Goal: Check status: Check status

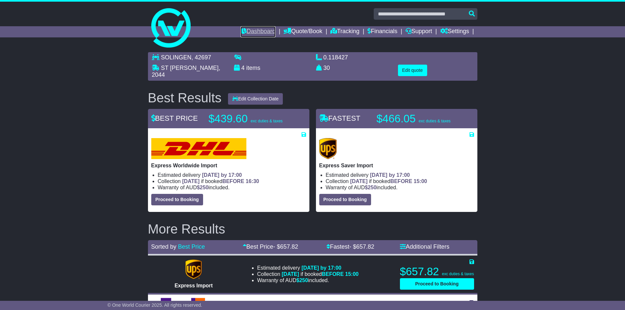
click at [244, 30] on link "Dashboard" at bounding box center [257, 31] width 35 height 11
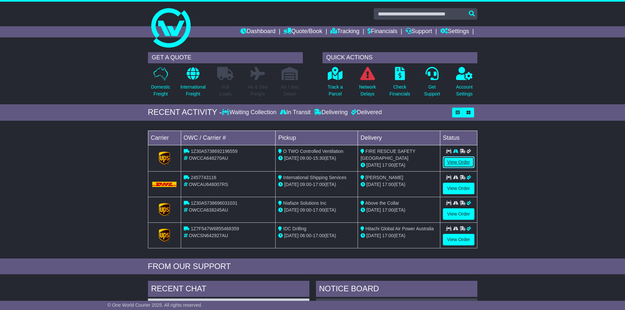
click at [463, 165] on link "View Order" at bounding box center [458, 161] width 31 height 11
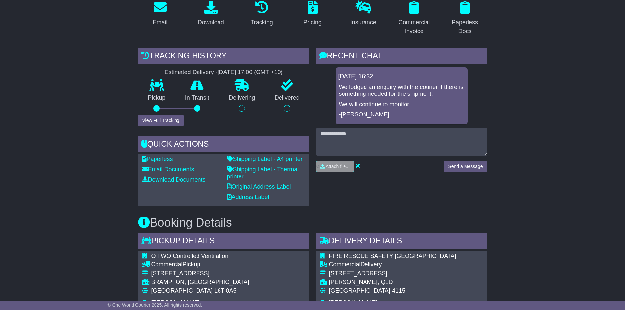
scroll to position [131, 0]
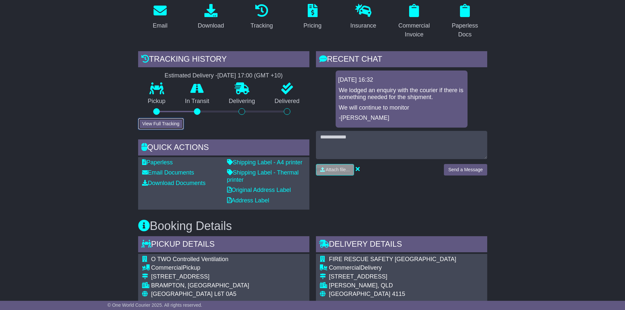
click at [169, 121] on button "View Full Tracking" at bounding box center [161, 123] width 46 height 11
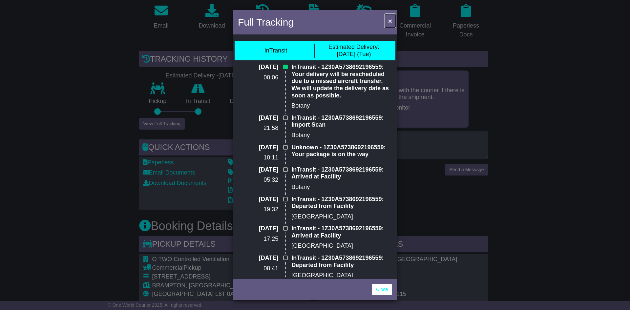
click at [390, 16] on button "×" at bounding box center [390, 20] width 10 height 13
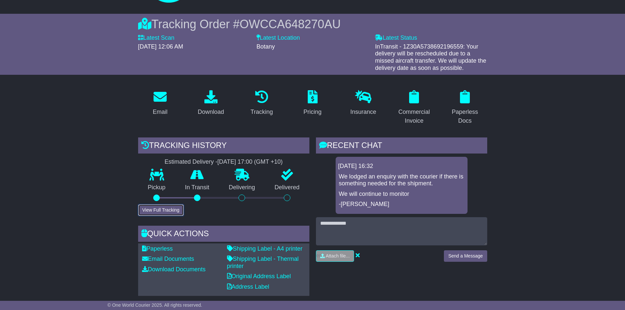
scroll to position [0, 0]
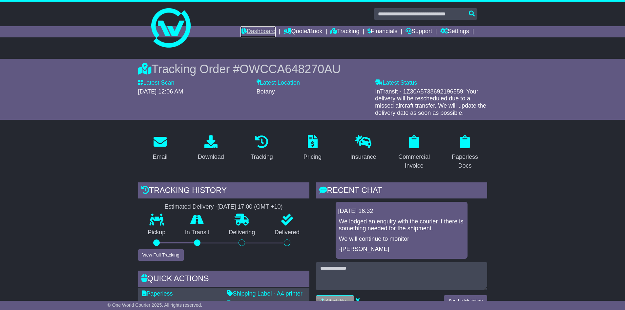
click at [259, 33] on link "Dashboard" at bounding box center [257, 31] width 35 height 11
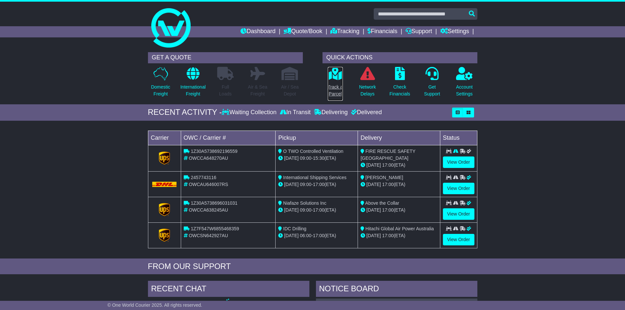
click at [329, 87] on p "Track a Parcel" at bounding box center [335, 91] width 15 height 14
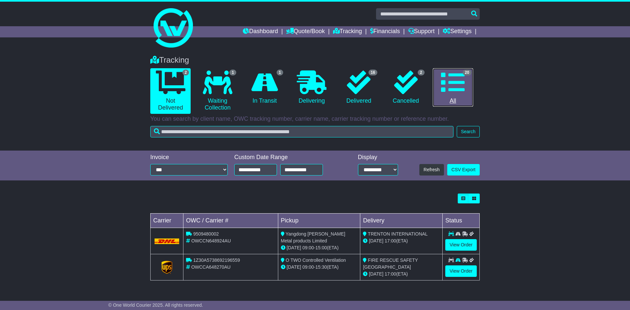
click at [449, 94] on link "20 All" at bounding box center [453, 87] width 40 height 39
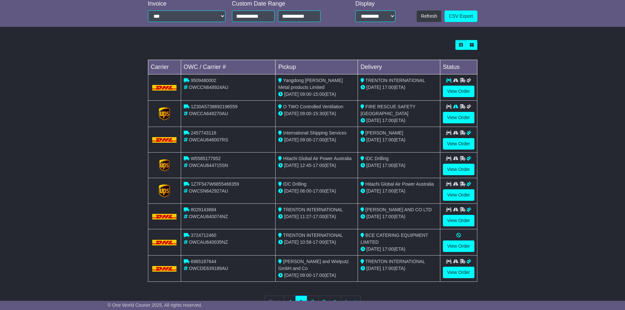
scroll to position [164, 0]
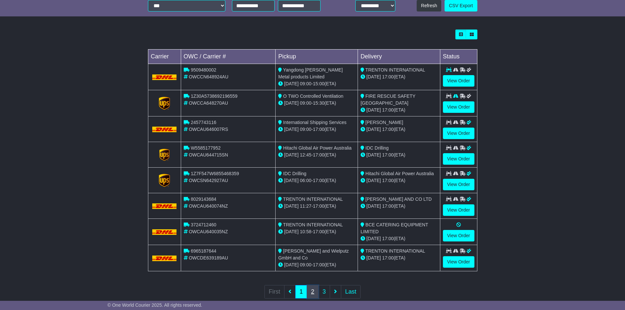
click at [314, 292] on link "2" at bounding box center [313, 291] width 12 height 13
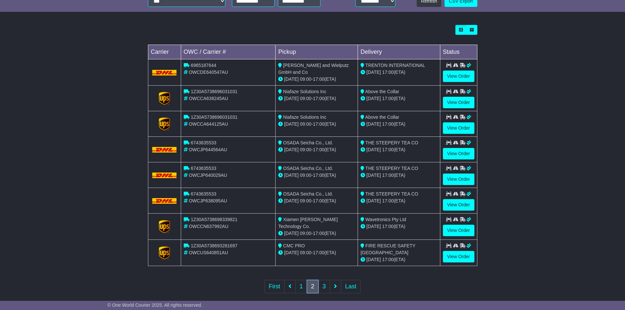
scroll to position [176, 0]
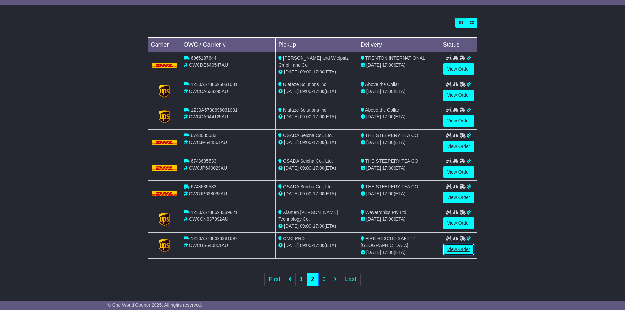
click at [459, 252] on link "View Order" at bounding box center [458, 249] width 31 height 11
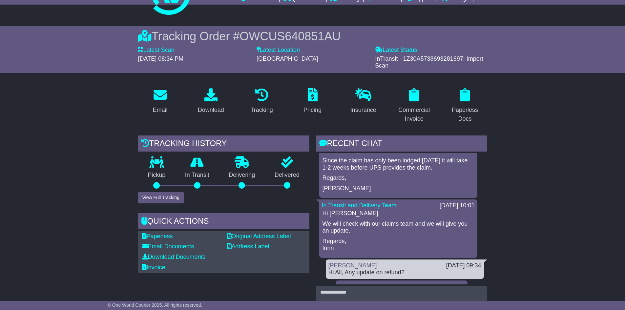
scroll to position [33, 0]
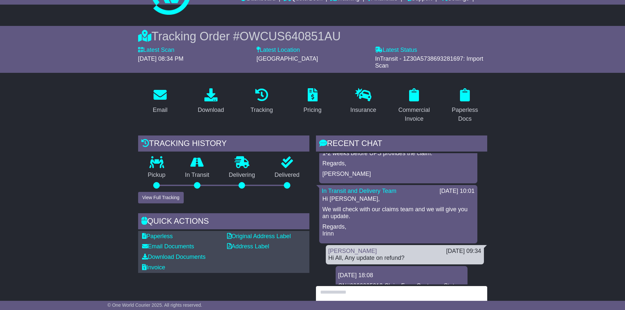
click at [368, 292] on textarea at bounding box center [401, 300] width 171 height 28
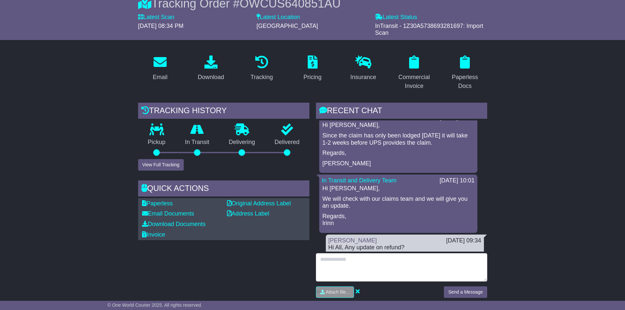
scroll to position [0, 0]
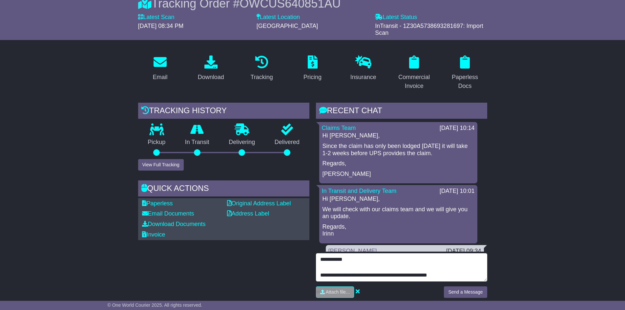
click at [349, 261] on textarea "**********" at bounding box center [401, 267] width 171 height 28
type textarea "**********"
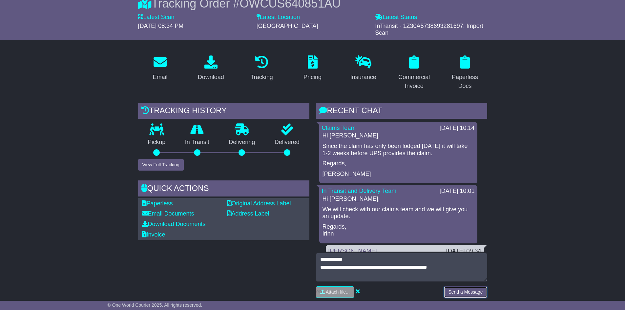
click at [475, 294] on button "Send a Message" at bounding box center [465, 291] width 43 height 11
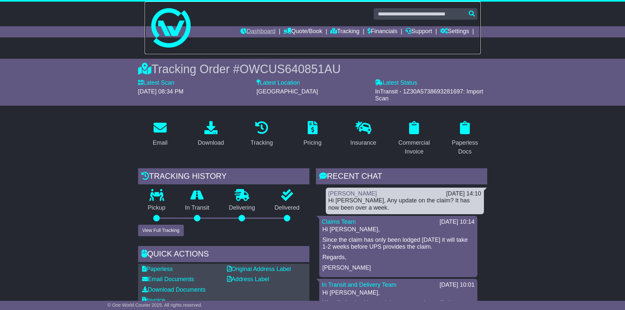
drag, startPoint x: 249, startPoint y: 38, endPoint x: 253, endPoint y: 34, distance: 6.0
click at [249, 38] on link at bounding box center [313, 28] width 336 height 52
